Goal: Navigation & Orientation: Go to known website

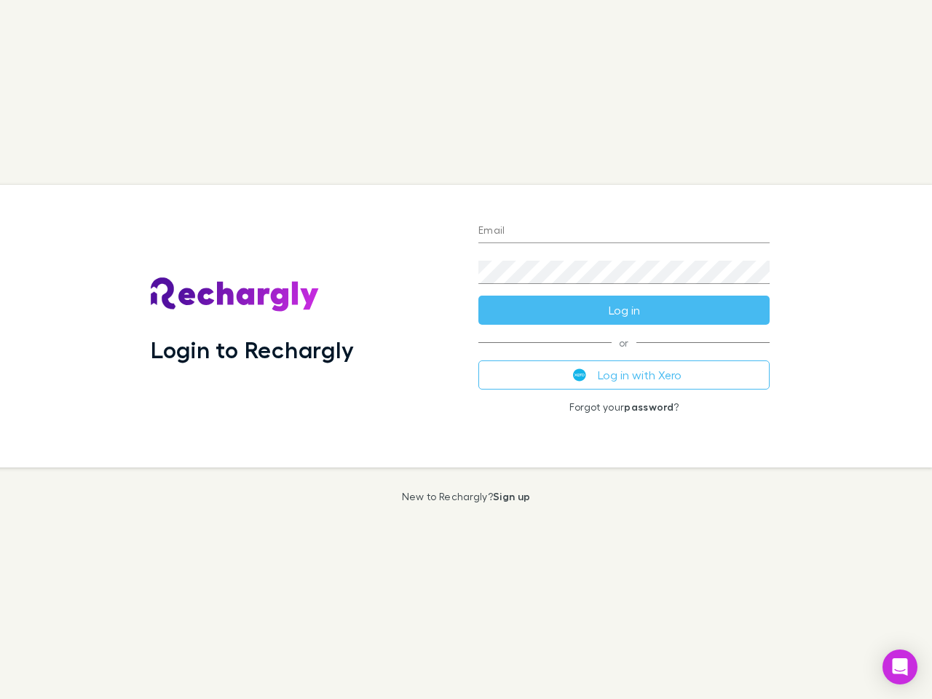
click at [466, 349] on div "Login to Rechargly" at bounding box center [303, 326] width 328 height 282
click at [624, 232] on input "Email" at bounding box center [623, 231] width 291 height 23
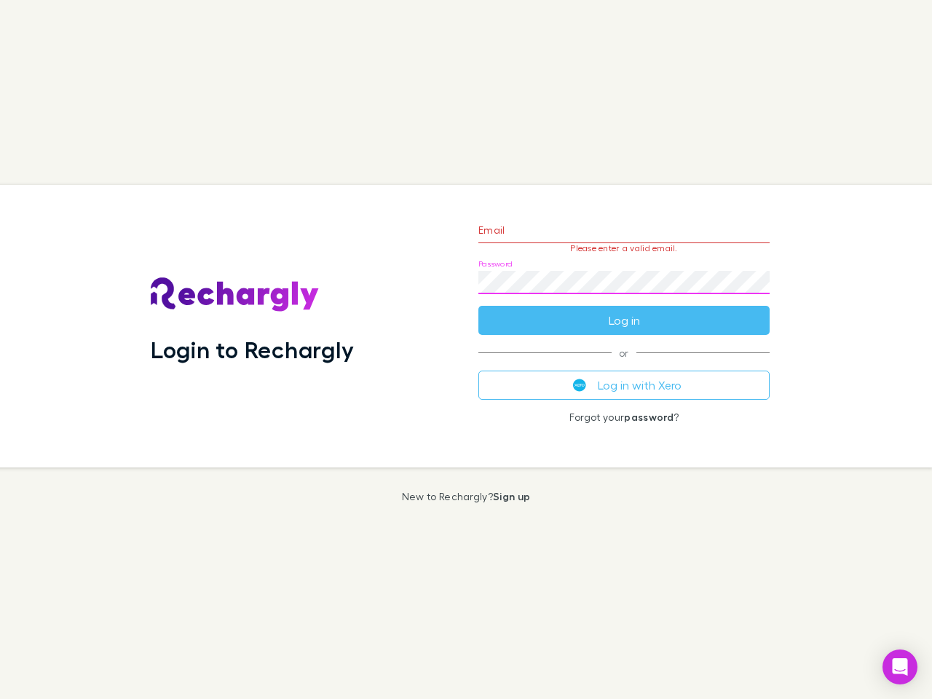
click at [624, 310] on form "Email Please enter a valid email. Password Log in" at bounding box center [623, 271] width 291 height 127
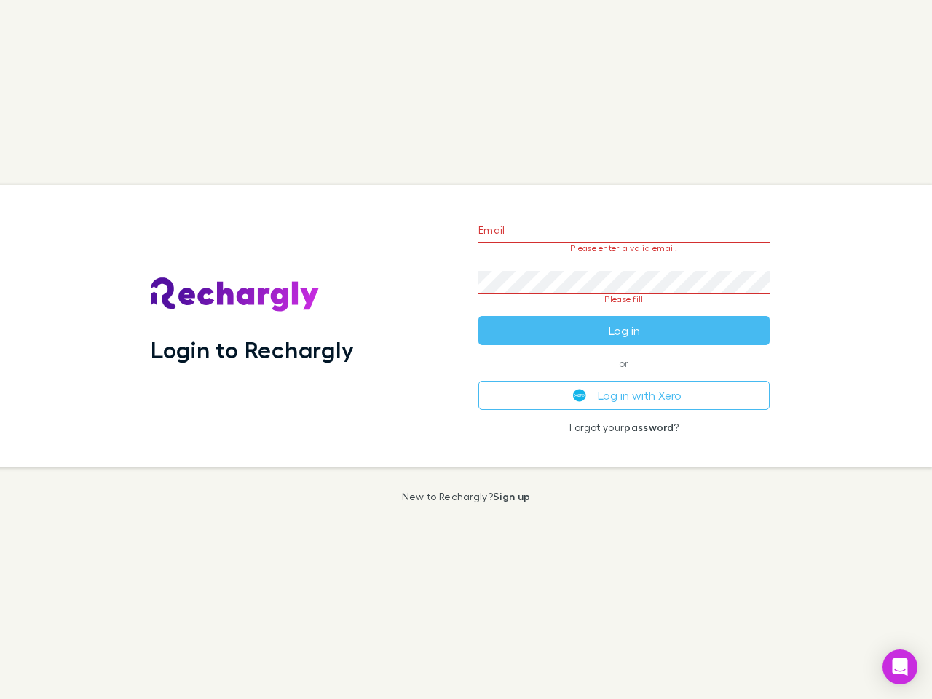
click at [624, 375] on div "Email Please enter a valid email. Password Please fill Log in or Log in with Xe…" at bounding box center [624, 326] width 315 height 282
click at [900, 667] on icon "Open Intercom Messenger" at bounding box center [900, 666] width 15 height 17
